Goal: Task Accomplishment & Management: Manage account settings

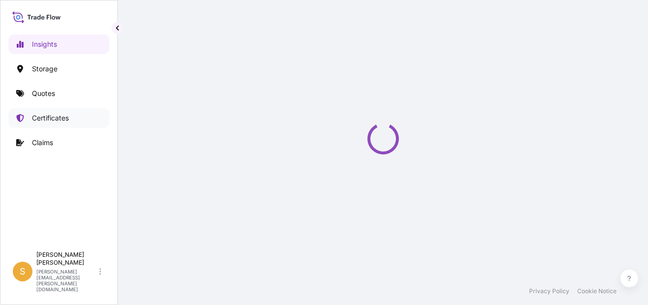
select select "2025"
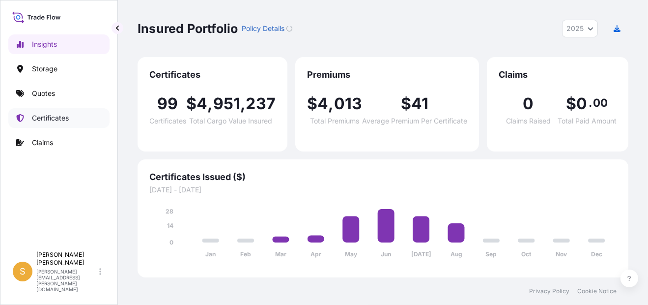
click at [62, 117] on p "Certificates" at bounding box center [50, 118] width 37 height 10
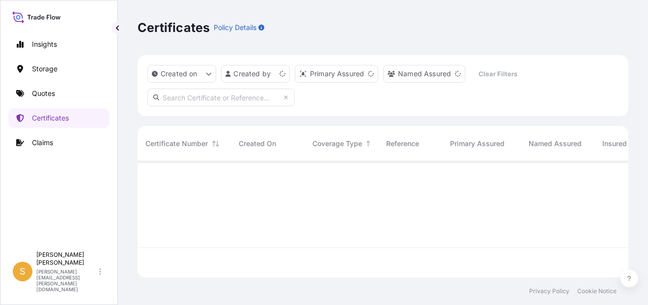
scroll to position [114, 483]
click at [209, 96] on input "text" at bounding box center [220, 97] width 147 height 18
paste input "31635-102-1"
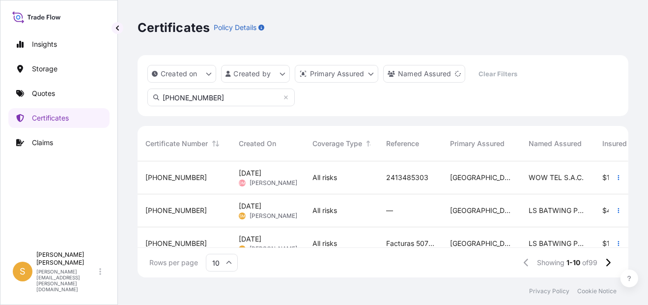
type input "31635-102-1"
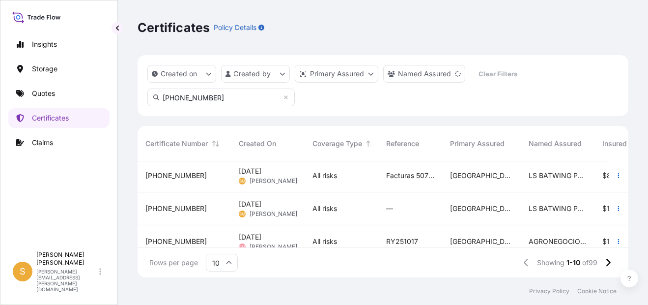
scroll to position [147, 0]
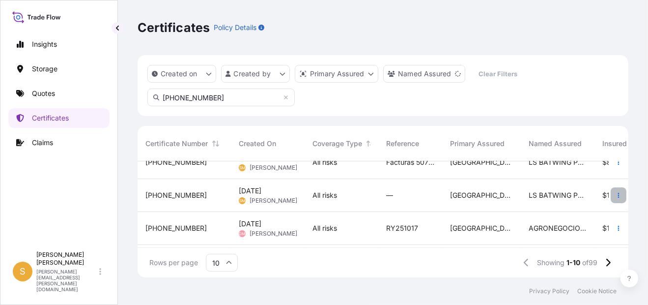
click at [618, 193] on icon "button" at bounding box center [618, 195] width 1 height 5
click at [172, 196] on span "31635-102-1" at bounding box center [175, 195] width 61 height 10
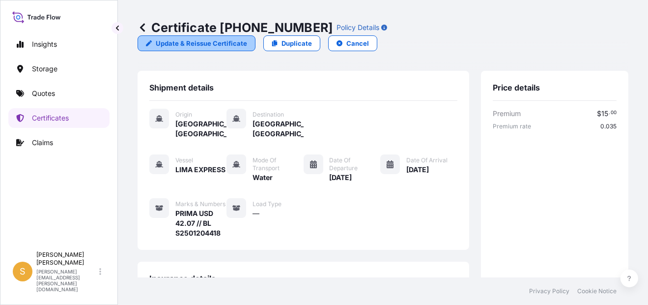
click at [247, 38] on p "Update & Reissue Certificate" at bounding box center [201, 43] width 91 height 10
select select "Water"
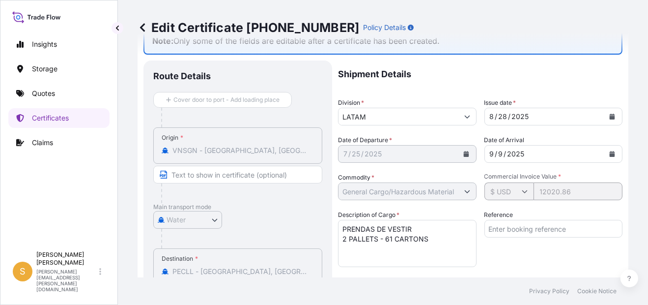
scroll to position [49, 0]
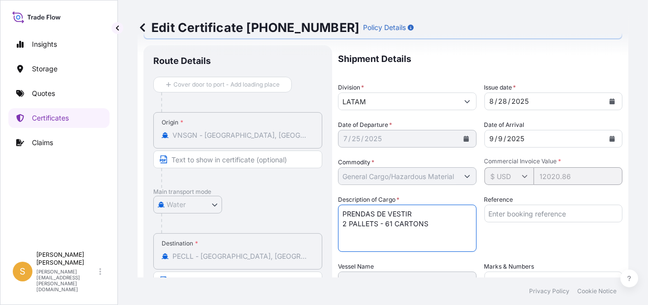
click at [345, 222] on textarea "PRENDAS DE VESTIR 2 PALLETS - 61 CARTONS" at bounding box center [407, 227] width 139 height 47
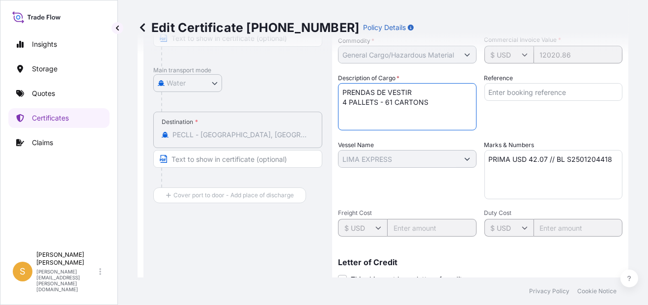
scroll to position [121, 0]
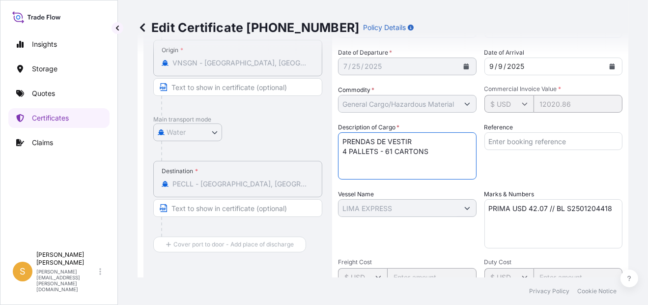
type textarea "PRENDAS DE VESTIR 4 PALLETS - 61 CARTONS"
click at [537, 140] on input "Reference" at bounding box center [553, 141] width 139 height 18
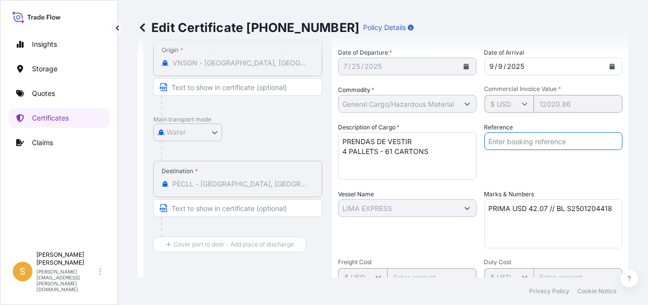
click at [373, 156] on textarea "PRENDAS DE VESTIR 2 PALLETS - 61 CARTONS" at bounding box center [407, 155] width 139 height 47
click at [521, 140] on input "Reference" at bounding box center [553, 141] width 139 height 18
paste input "Facturas 5079151045, 5079151048, 5079151047 y demás"
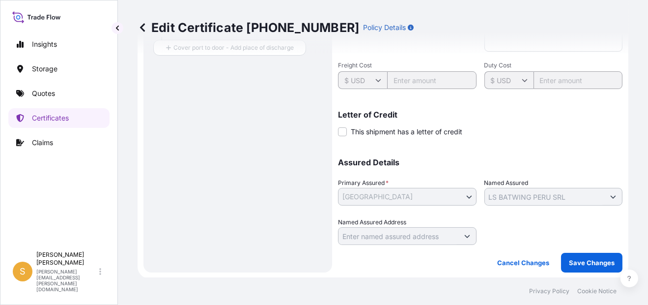
type input "Facturas 5079151045, 5079151048, 5079151047 y demás"
click at [592, 263] on p "Save Changes" at bounding box center [592, 262] width 46 height 10
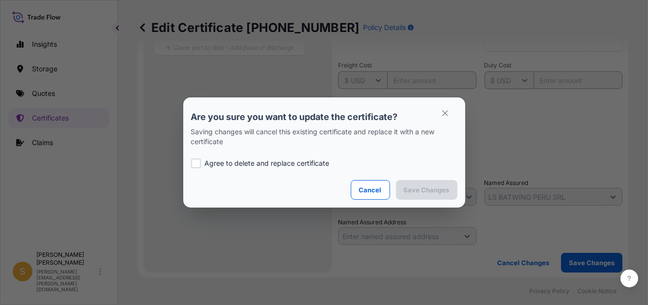
click at [189, 163] on section "Are you sure you want to update the certificate? Saving changes will cancel thi…" at bounding box center [324, 152] width 282 height 110
click at [196, 163] on div at bounding box center [196, 163] width 10 height 10
checkbox input "true"
click at [445, 115] on icon "button" at bounding box center [445, 113] width 9 height 9
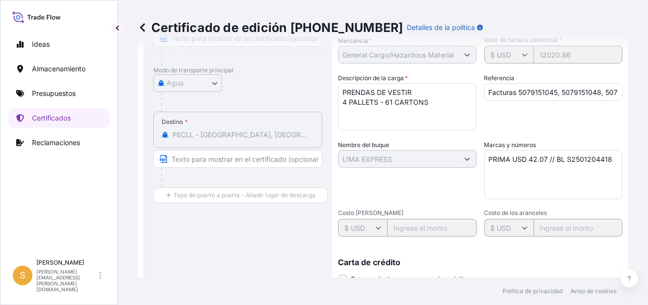
scroll to position [318, 0]
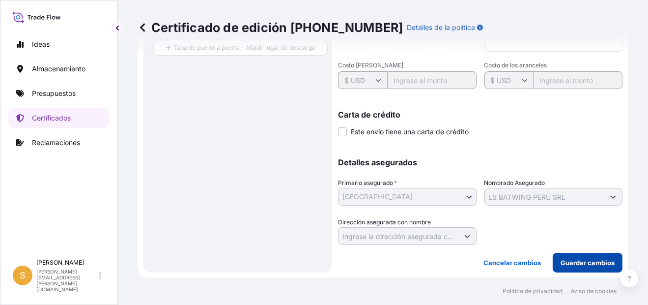
click at [575, 266] on p "Guardar cambios" at bounding box center [587, 262] width 54 height 10
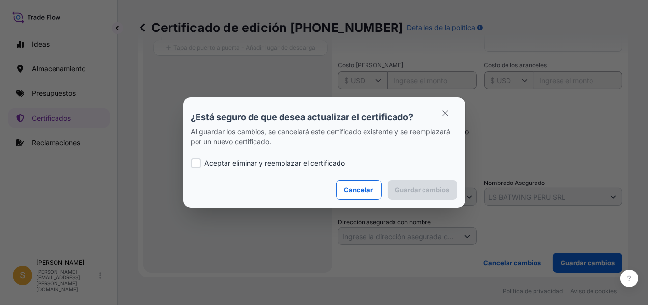
click at [192, 163] on div at bounding box center [196, 163] width 10 height 10
checkbox input "true"
click at [436, 185] on p "Guardar cambios" at bounding box center [422, 190] width 54 height 10
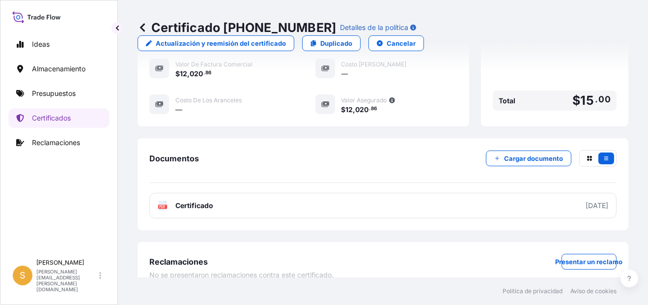
scroll to position [343, 0]
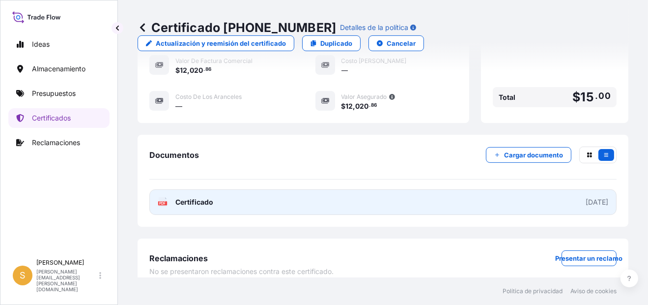
click at [233, 191] on link "PDF Certificado 2025-08-28" at bounding box center [382, 202] width 467 height 26
